Goal: Check status: Check status

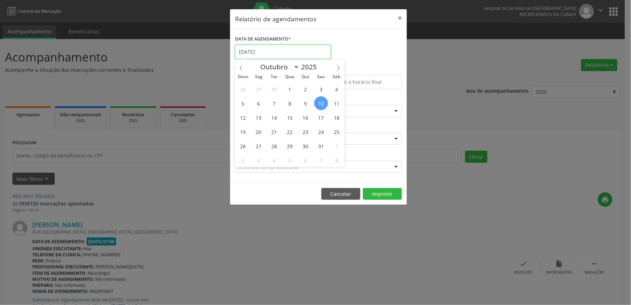
click at [277, 52] on input "[DATE]" at bounding box center [283, 52] width 96 height 14
click at [260, 116] on span "13" at bounding box center [259, 117] width 14 height 14
type input "[DATE]"
click at [260, 116] on span "13" at bounding box center [259, 117] width 14 height 14
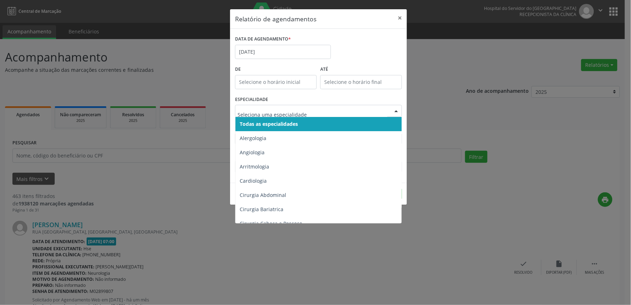
click at [278, 123] on span "Todas as especialidades" at bounding box center [269, 123] width 58 height 7
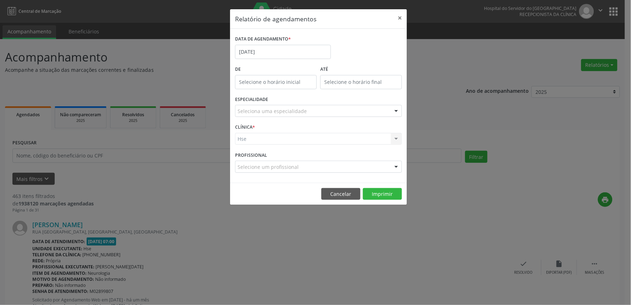
click at [258, 136] on div "Hse Hse Nenhum resultado encontrado para: " " Não há nenhuma opção para ser exi…" at bounding box center [318, 139] width 167 height 12
click at [245, 140] on div "Hse Hse Nenhum resultado encontrado para: " " Não há nenhuma opção para ser exi…" at bounding box center [318, 139] width 167 height 12
click at [269, 139] on div "Hse Hse Nenhum resultado encontrado para: " " Não há nenhuma opção para ser exi…" at bounding box center [318, 139] width 167 height 12
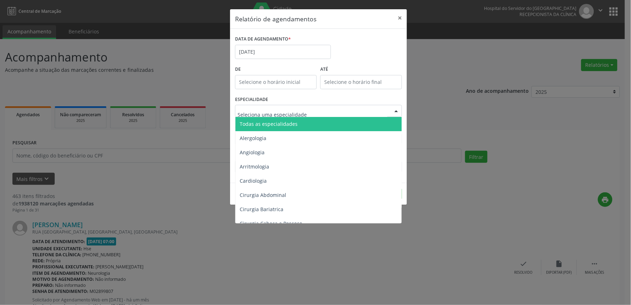
click at [254, 122] on span "Todas as especialidades" at bounding box center [269, 123] width 58 height 7
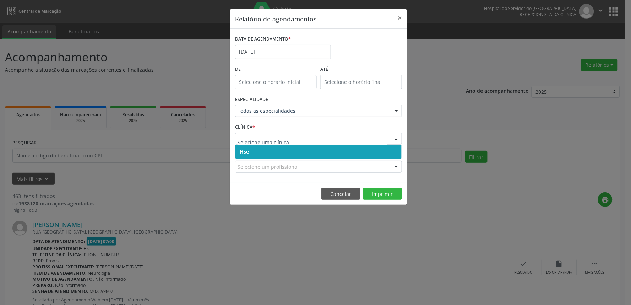
click at [245, 156] on span "Hse" at bounding box center [319, 152] width 166 height 14
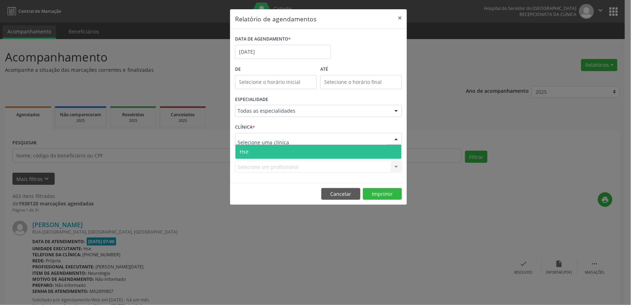
click at [248, 151] on span "Hse" at bounding box center [244, 151] width 9 height 7
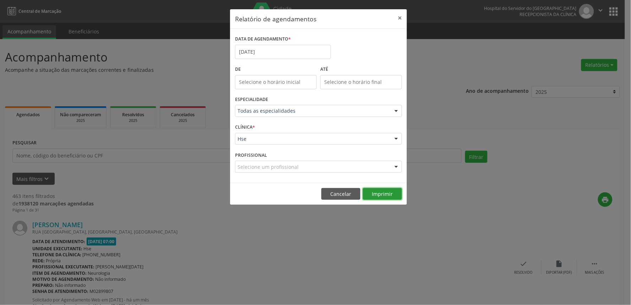
click at [379, 193] on button "Imprimir" at bounding box center [382, 194] width 39 height 12
click at [399, 20] on button "×" at bounding box center [400, 17] width 14 height 17
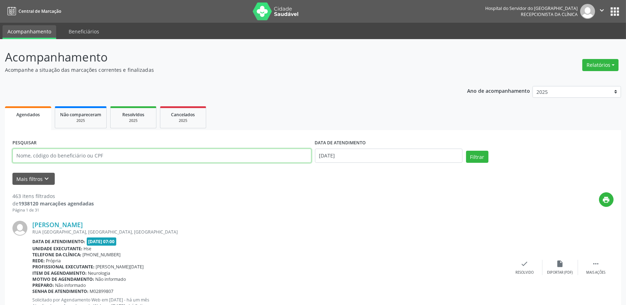
click at [73, 153] on input "text" at bounding box center [161, 155] width 299 height 14
type input "19721978434"
click at [358, 155] on input "[DATE]" at bounding box center [388, 155] width 147 height 14
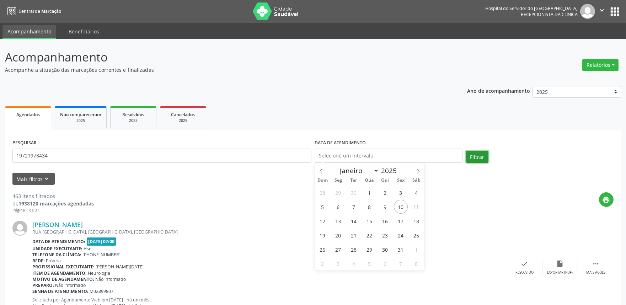
click at [478, 157] on button "Filtrar" at bounding box center [477, 157] width 22 height 12
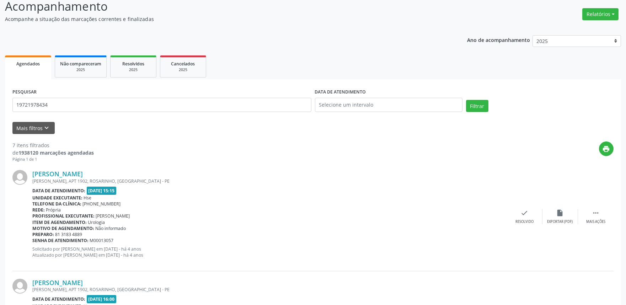
scroll to position [118, 0]
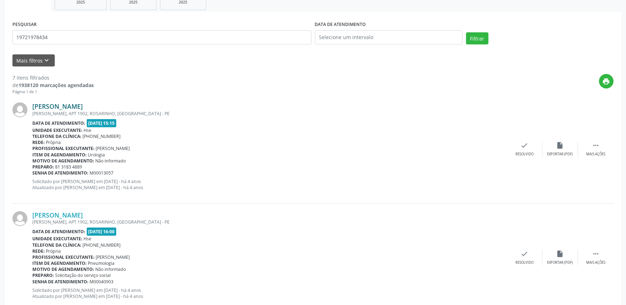
click at [68, 104] on link "[PERSON_NAME]" at bounding box center [57, 106] width 50 height 8
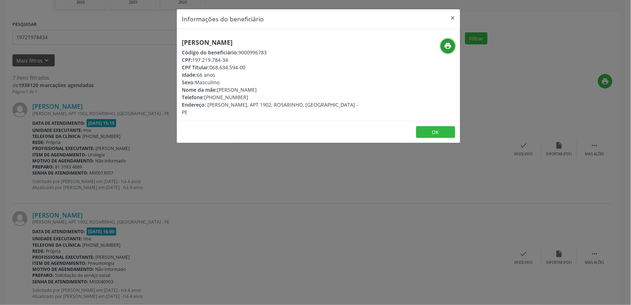
click at [447, 47] on icon "print" at bounding box center [448, 46] width 8 height 8
click at [455, 13] on button "×" at bounding box center [453, 17] width 14 height 17
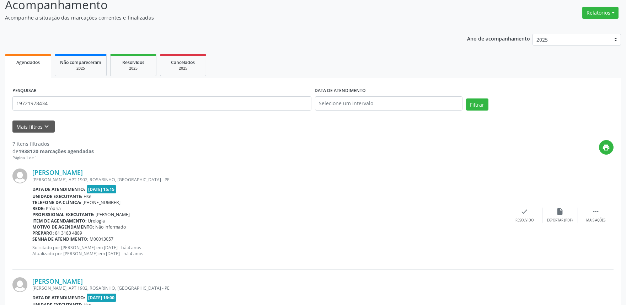
scroll to position [48, 0]
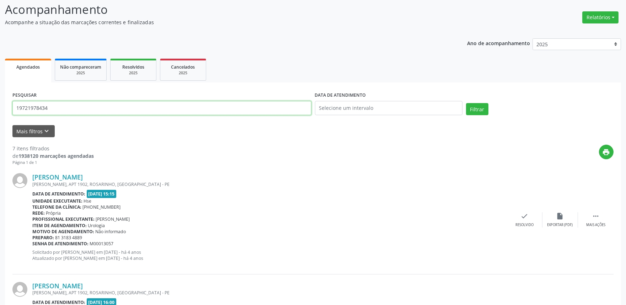
click at [74, 111] on input "19721978434" at bounding box center [161, 108] width 299 height 14
type input "1"
